Goal: Task Accomplishment & Management: Use online tool/utility

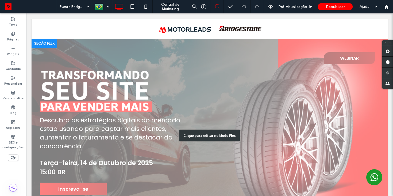
click at [86, 105] on div "Clique para editar no Modo Flex" at bounding box center [210, 135] width 356 height 192
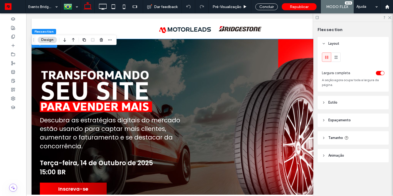
click at [83, 106] on img at bounding box center [114, 88] width 148 height 60
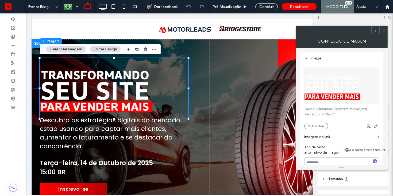
click at [66, 106] on img at bounding box center [114, 88] width 148 height 60
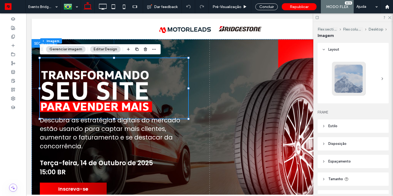
click at [66, 106] on img at bounding box center [114, 88] width 148 height 60
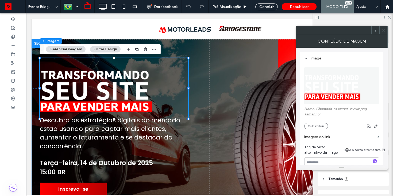
click at [66, 106] on img at bounding box center [114, 88] width 148 height 60
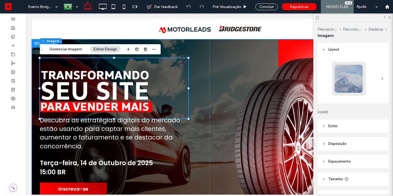
click at [72, 90] on img at bounding box center [114, 88] width 148 height 60
click at [64, 82] on img at bounding box center [114, 88] width 148 height 60
click at [108, 49] on button "Editar Design" at bounding box center [105, 49] width 30 height 6
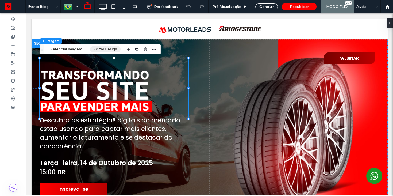
click at [108, 49] on button "Editar Design" at bounding box center [105, 49] width 30 height 6
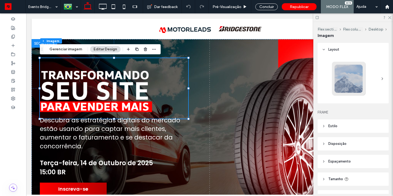
click at [62, 101] on img at bounding box center [114, 88] width 148 height 60
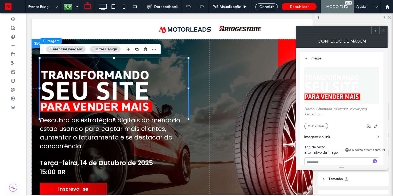
click at [62, 101] on img at bounding box center [114, 88] width 148 height 60
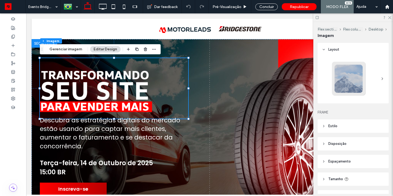
click at [62, 101] on img at bounding box center [114, 88] width 148 height 60
click at [63, 93] on img at bounding box center [114, 88] width 148 height 60
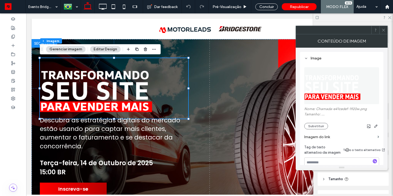
click at [63, 93] on img at bounding box center [114, 88] width 148 height 60
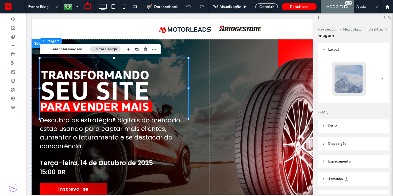
click at [63, 93] on img at bounding box center [114, 88] width 148 height 60
click at [153, 49] on use "button" at bounding box center [153, 49] width 3 height 1
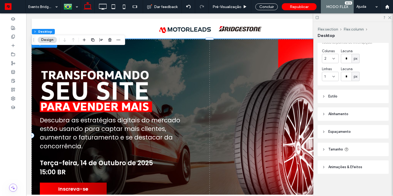
scroll to position [84, 0]
